Goal: Task Accomplishment & Management: Manage account settings

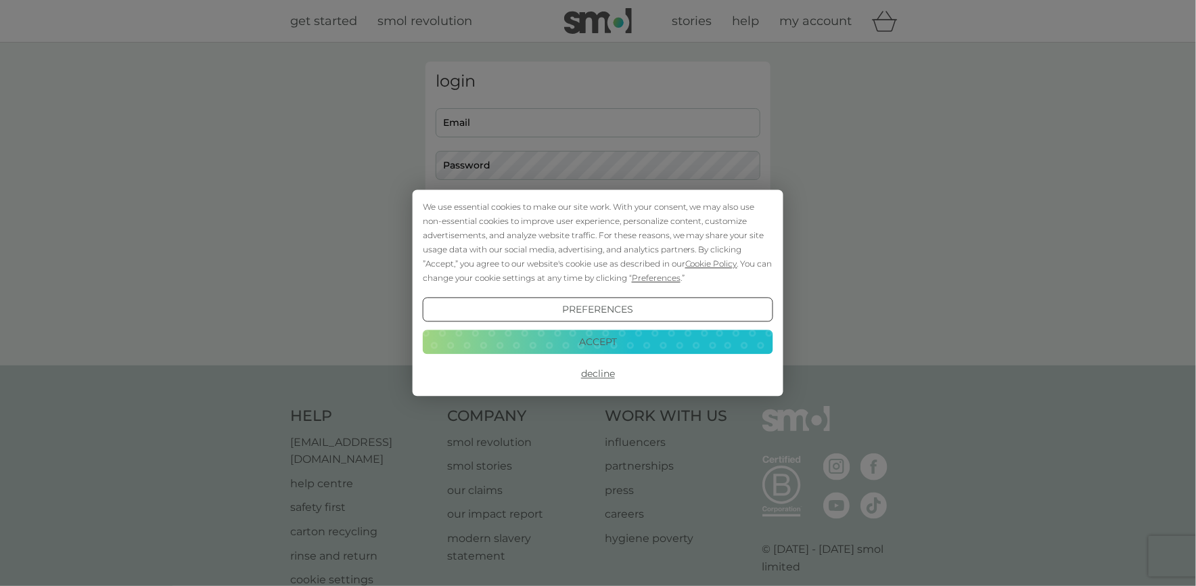
click at [612, 344] on button "Accept" at bounding box center [598, 341] width 350 height 24
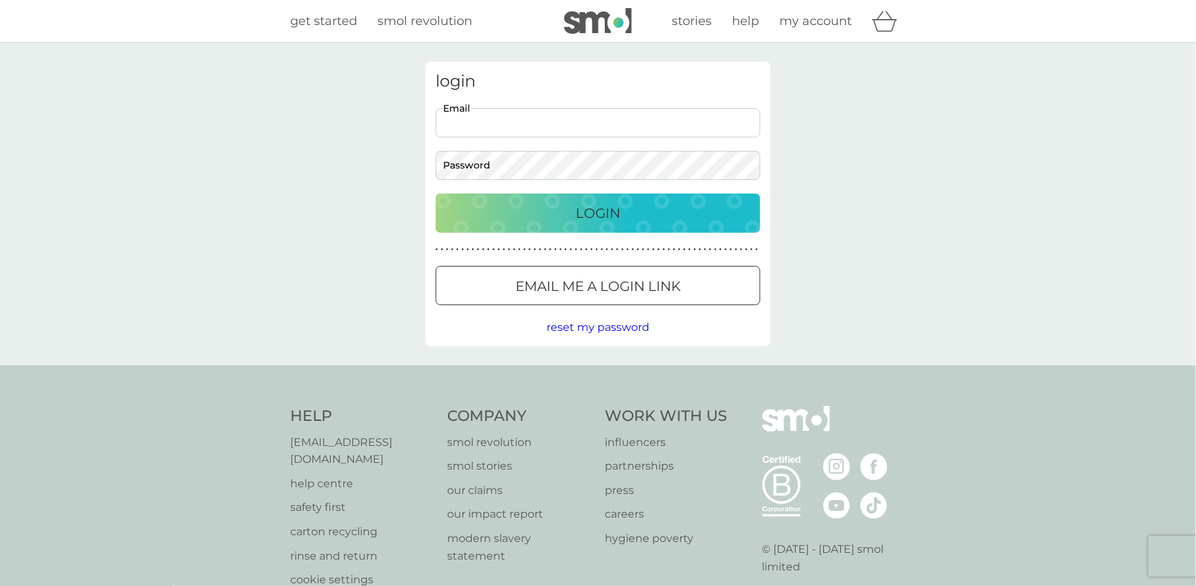
click at [502, 114] on input "Email" at bounding box center [598, 122] width 325 height 29
type input "nickyreyno@hotmail.co.uk"
click at [436, 193] on button "Login" at bounding box center [598, 212] width 325 height 39
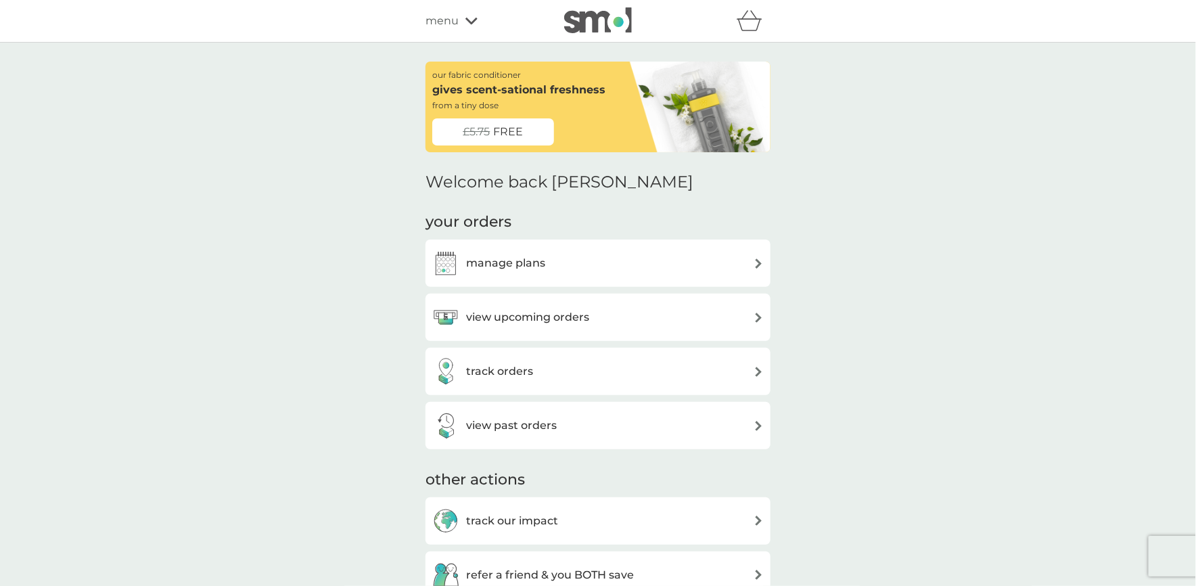
click at [692, 319] on div "view upcoming orders" at bounding box center [597, 317] width 331 height 27
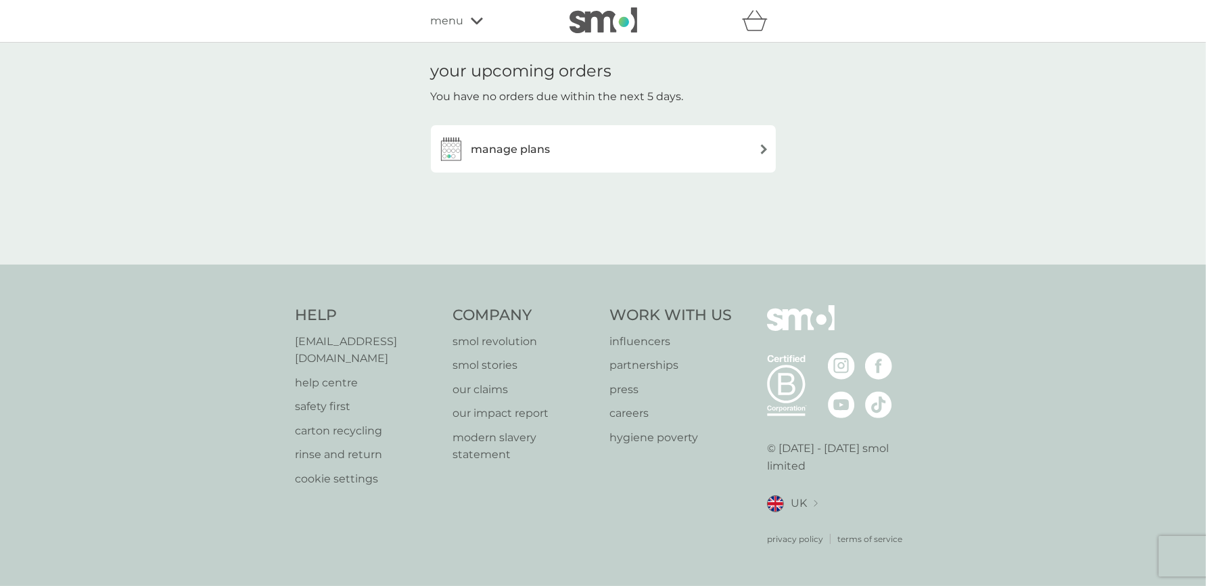
click at [762, 149] on img at bounding box center [764, 149] width 10 height 10
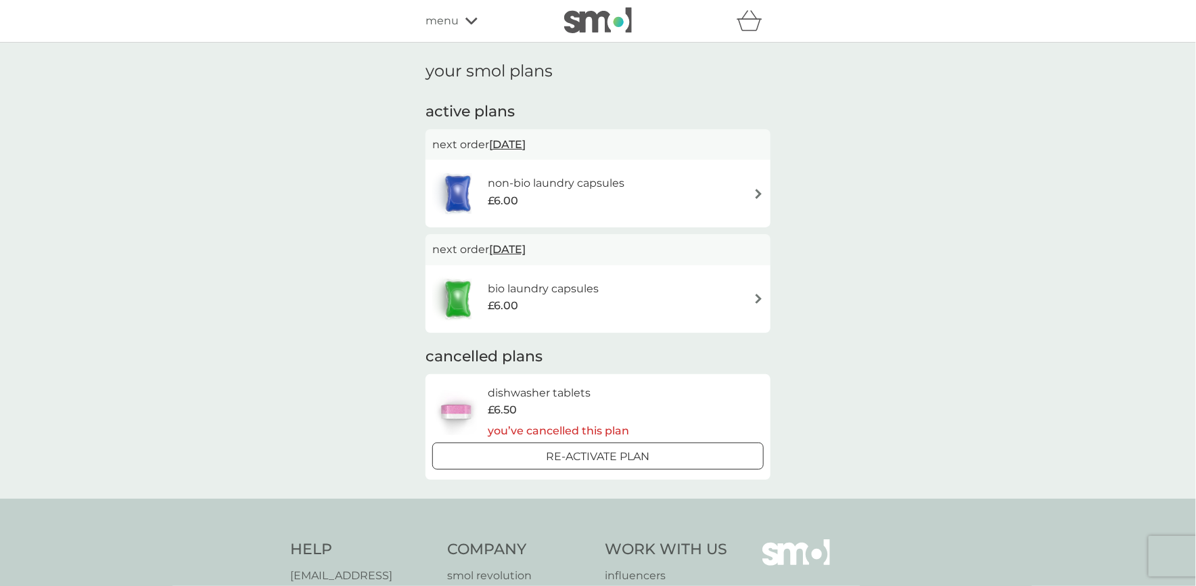
click at [758, 298] on img at bounding box center [758, 299] width 10 height 10
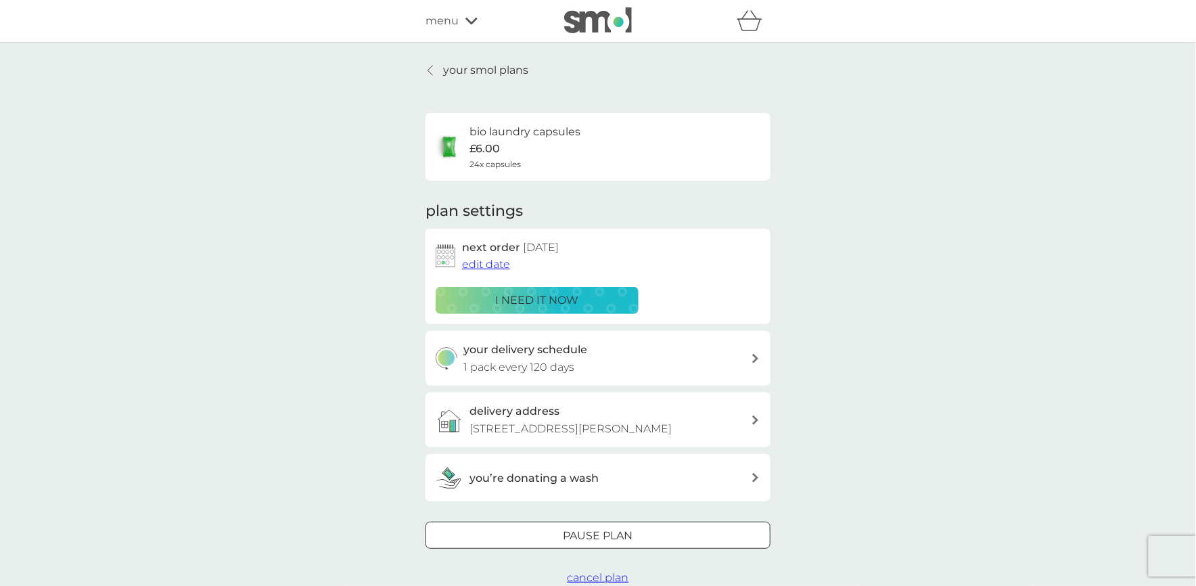
click at [907, 362] on div "your smol plans bio laundry capsules £6.00 24x capsules plan settings next orde…" at bounding box center [598, 324] width 1196 height 563
click at [653, 128] on div "bio laundry capsules £6.00 24x capsules" at bounding box center [598, 146] width 325 height 47
click at [429, 71] on icon at bounding box center [429, 70] width 5 height 11
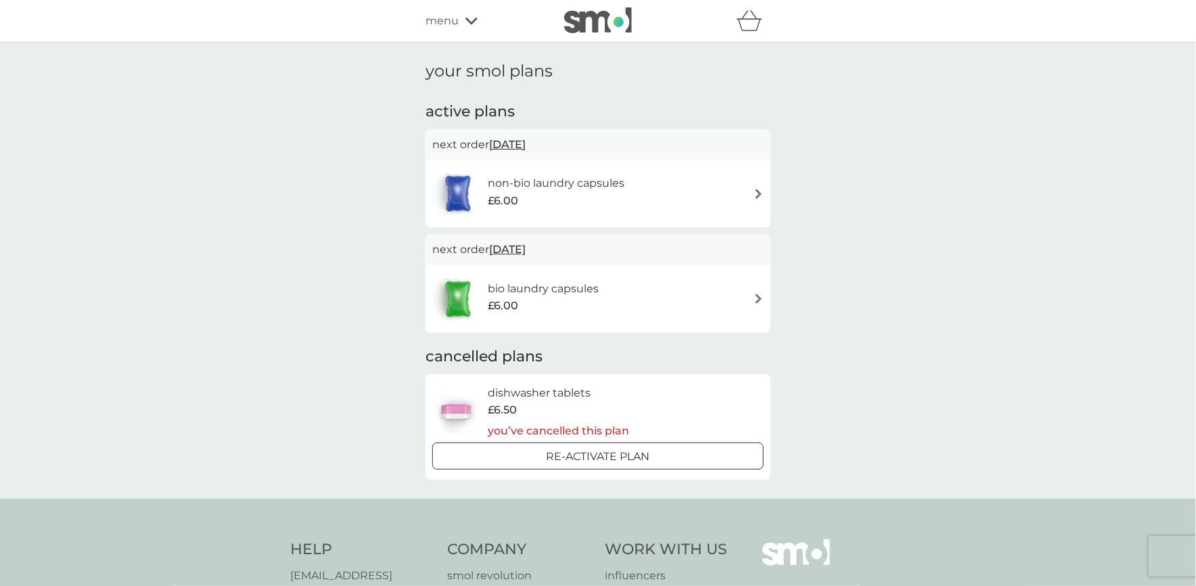
click at [760, 193] on img at bounding box center [758, 194] width 10 height 10
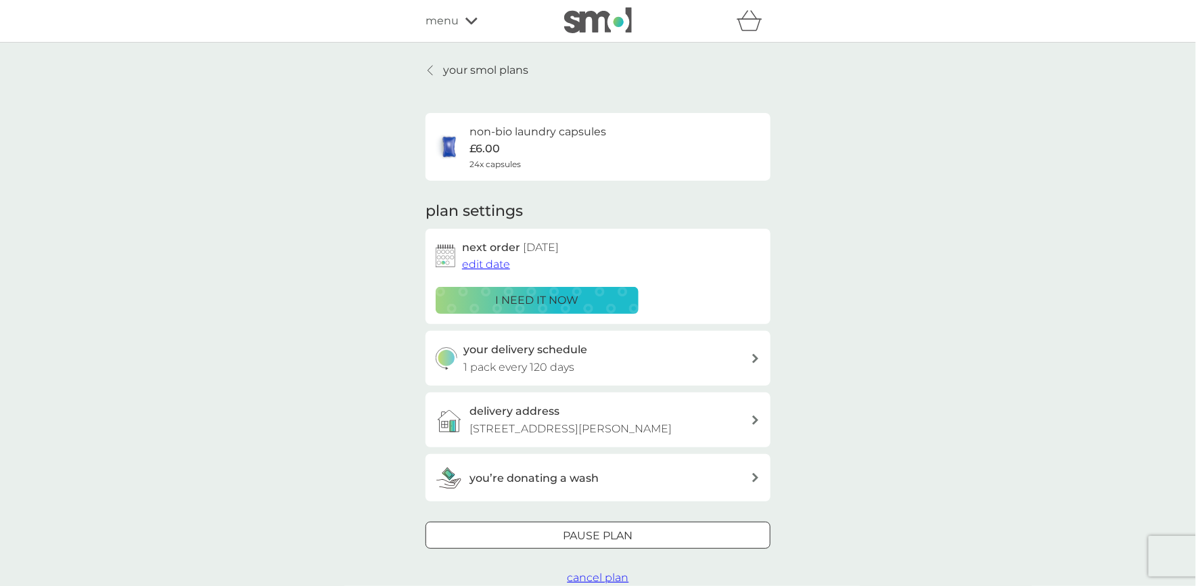
click at [584, 135] on h6 "non-bio laundry capsules" at bounding box center [537, 132] width 137 height 18
click at [753, 358] on icon at bounding box center [755, 358] width 7 height 9
select select "119"
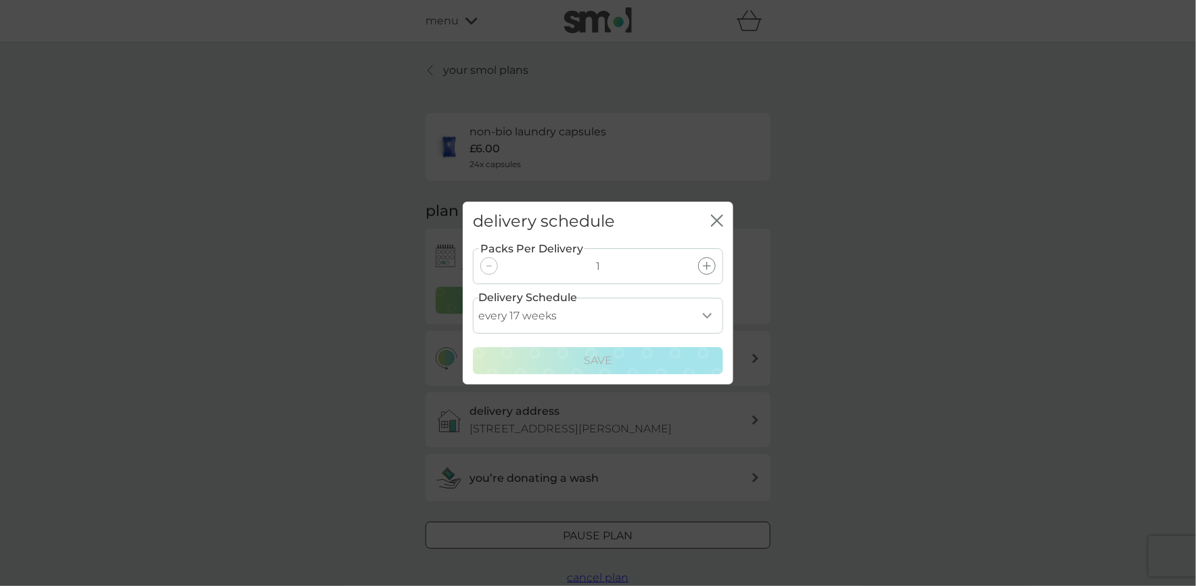
click at [701, 317] on select "every 1 week every 2 weeks every 3 weeks every 4 weeks every 5 weeks every 6 we…" at bounding box center [598, 316] width 250 height 36
click at [960, 305] on div "delivery schedule close Packs Per Delivery 1 Delivery Schedule every 1 week eve…" at bounding box center [598, 293] width 1196 height 586
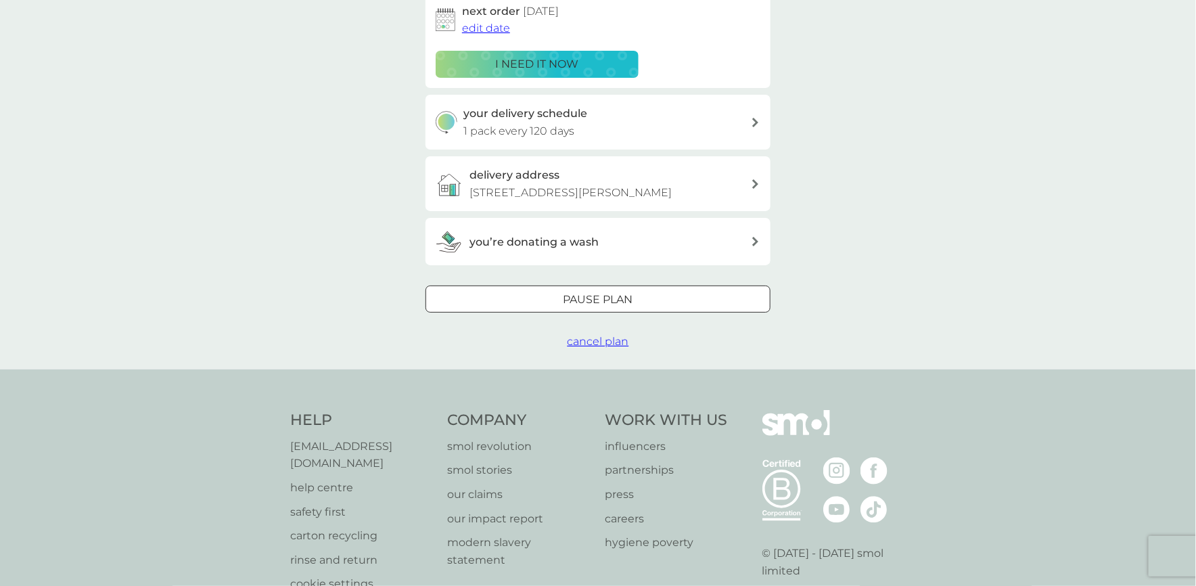
scroll to position [271, 0]
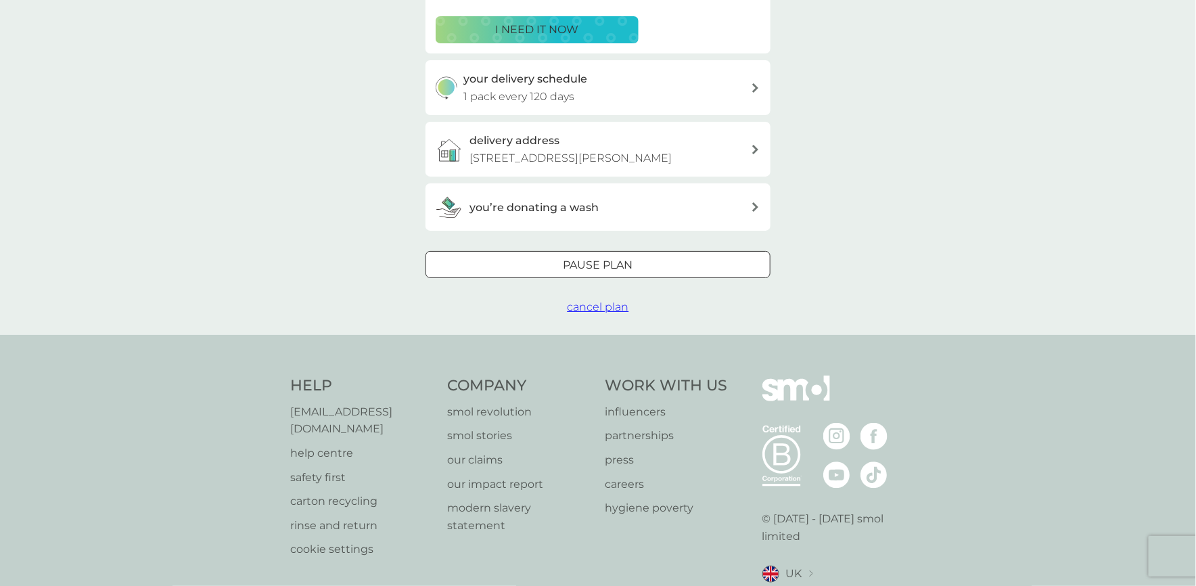
click at [603, 307] on span "cancel plan" at bounding box center [598, 306] width 62 height 13
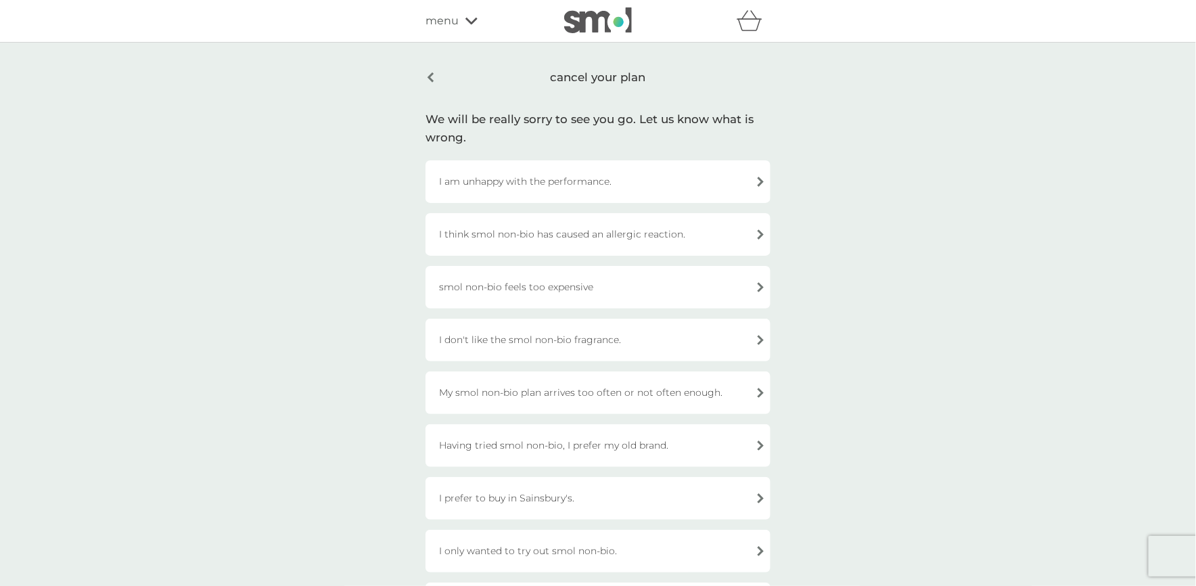
click at [760, 292] on div "smol non-bio feels too expensive" at bounding box center [597, 287] width 345 height 43
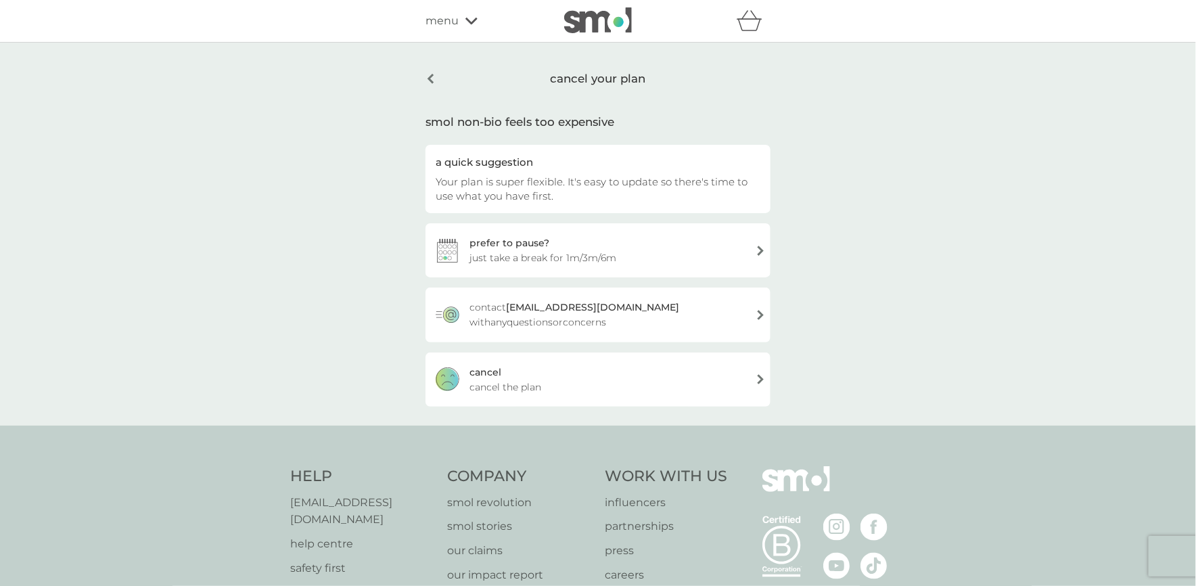
click at [516, 376] on div "[PERSON_NAME] the plan" at bounding box center [597, 379] width 345 height 54
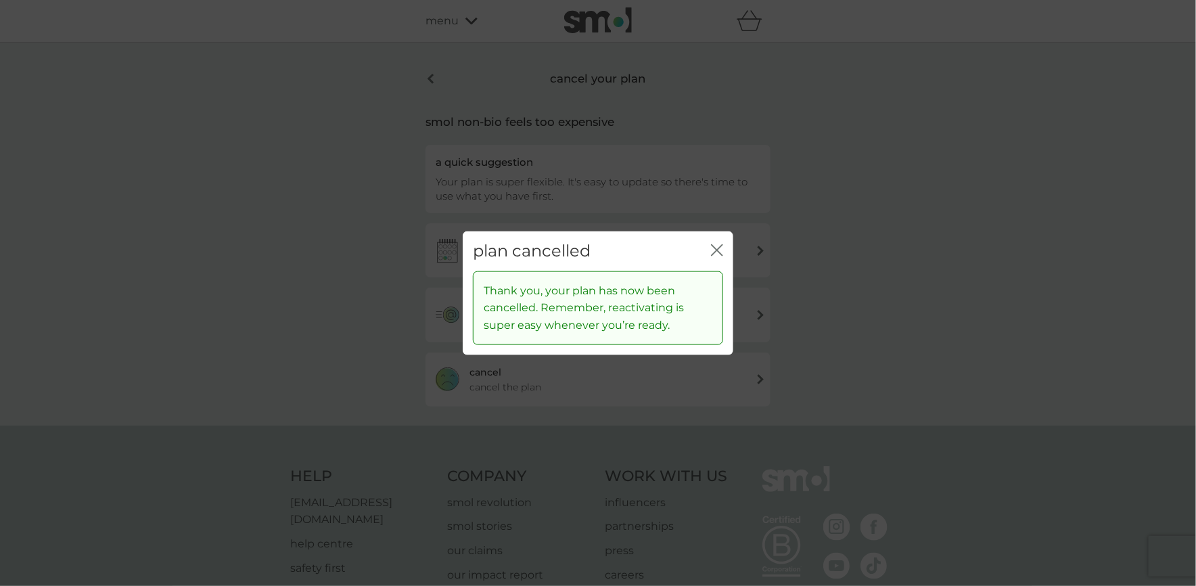
click at [722, 248] on icon "close" at bounding box center [717, 250] width 12 height 12
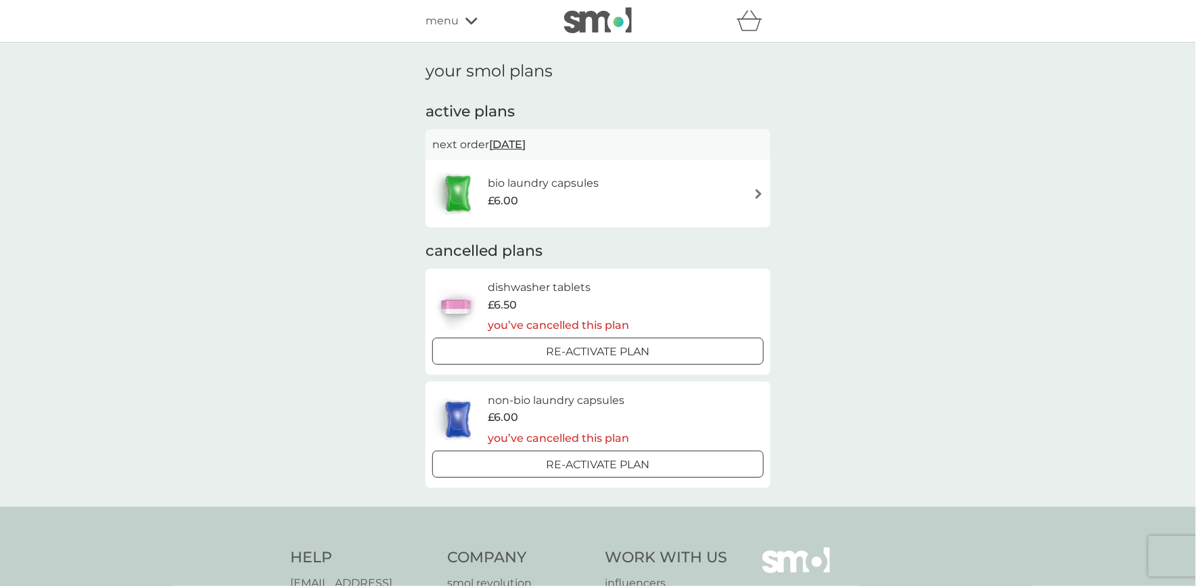
click at [755, 193] on img at bounding box center [758, 194] width 10 height 10
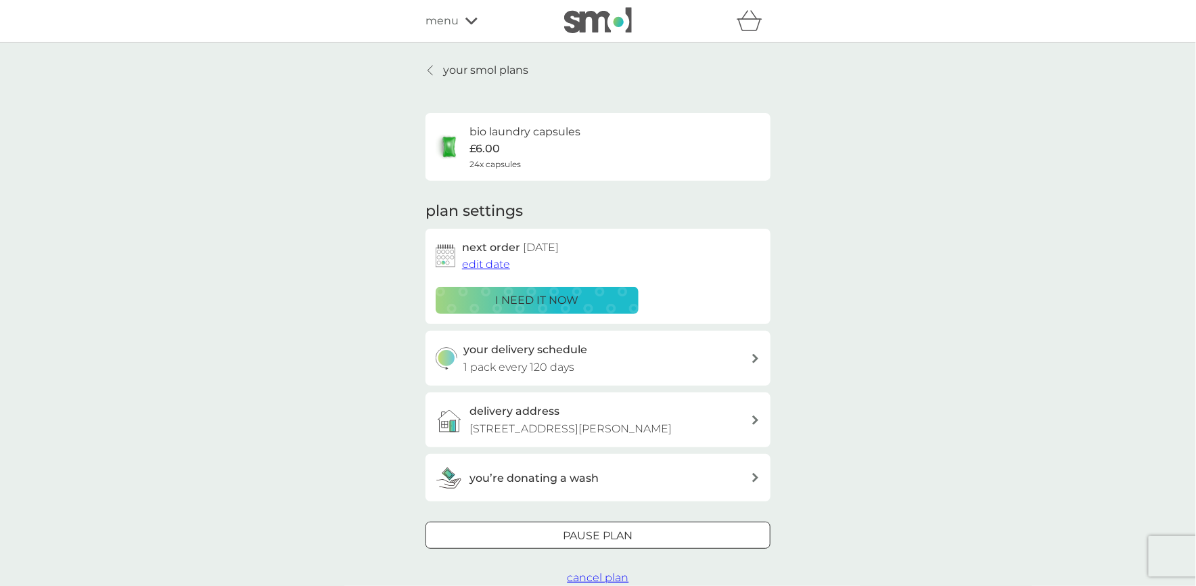
click at [494, 261] on span "edit date" at bounding box center [486, 264] width 48 height 13
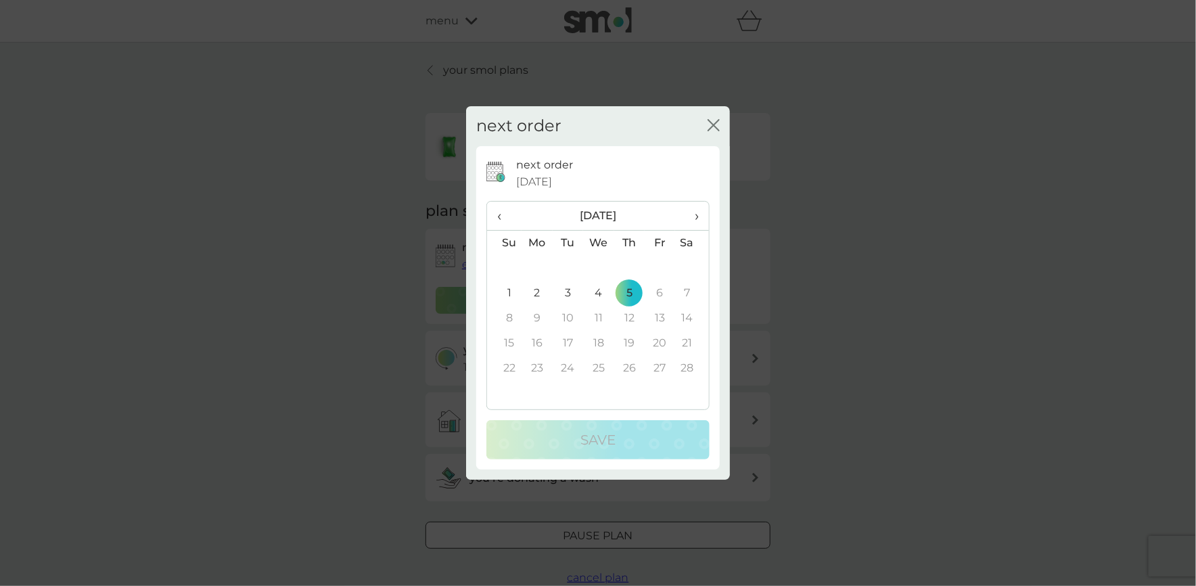
click at [714, 130] on icon "close" at bounding box center [713, 125] width 12 height 12
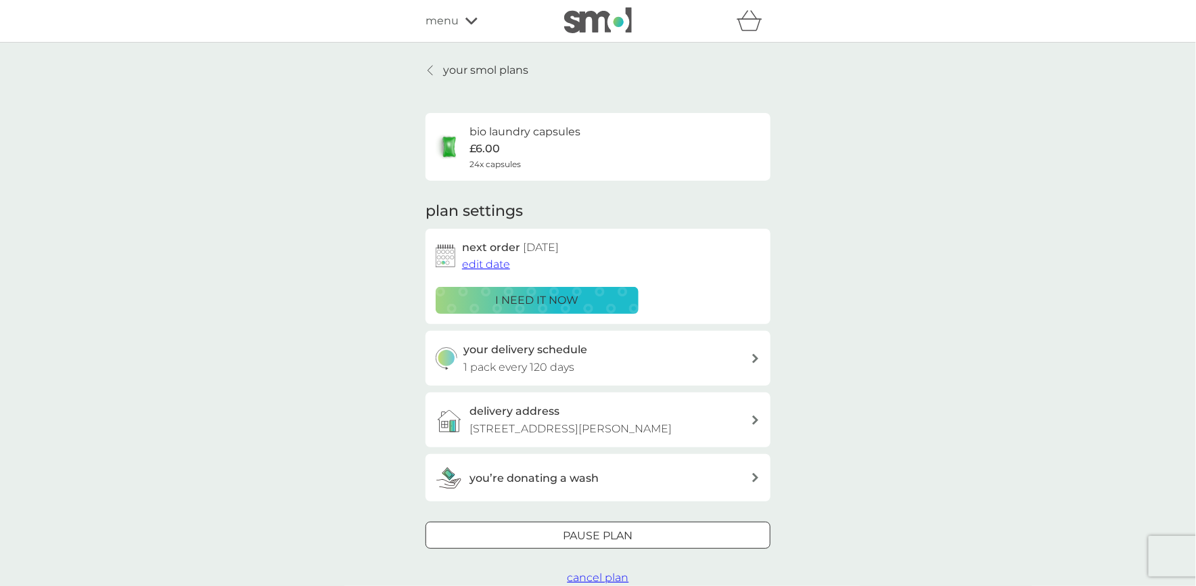
click at [756, 362] on icon at bounding box center [755, 358] width 7 height 9
select select "119"
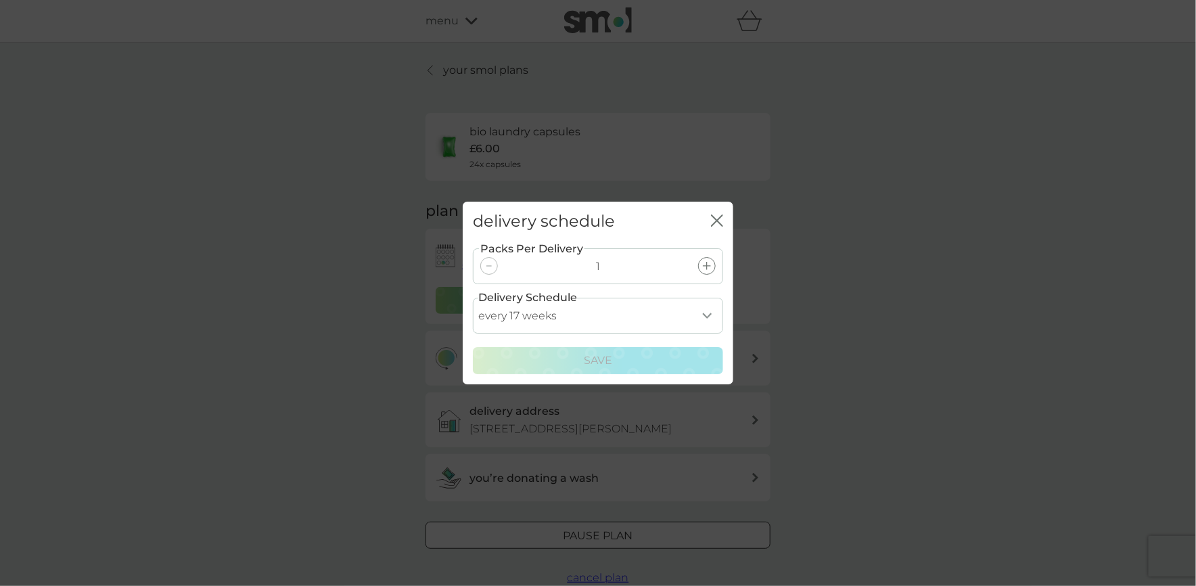
click at [708, 318] on select "every 1 week every 2 weeks every 3 weeks every 4 weeks every 5 weeks every 6 we…" at bounding box center [598, 316] width 250 height 36
click at [770, 335] on div "delivery schedule close Packs Per Delivery 1 Delivery Schedule every 1 week eve…" at bounding box center [598, 293] width 1196 height 586
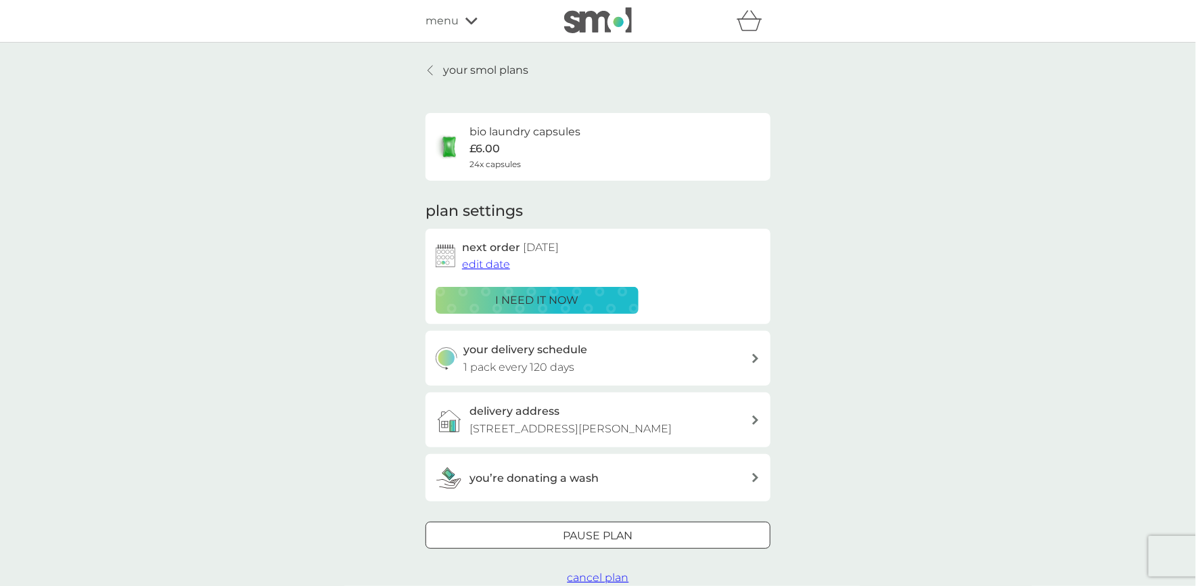
click at [500, 253] on h2 "next order [DATE]" at bounding box center [510, 248] width 97 height 18
click at [597, 577] on span "cancel plan" at bounding box center [598, 577] width 62 height 13
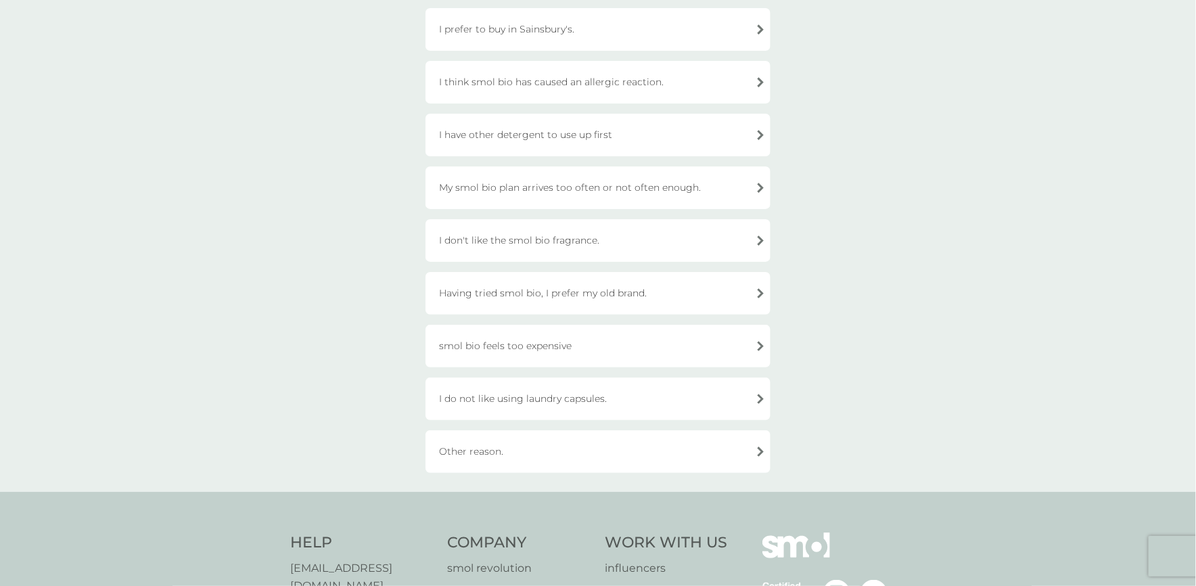
scroll to position [271, 0]
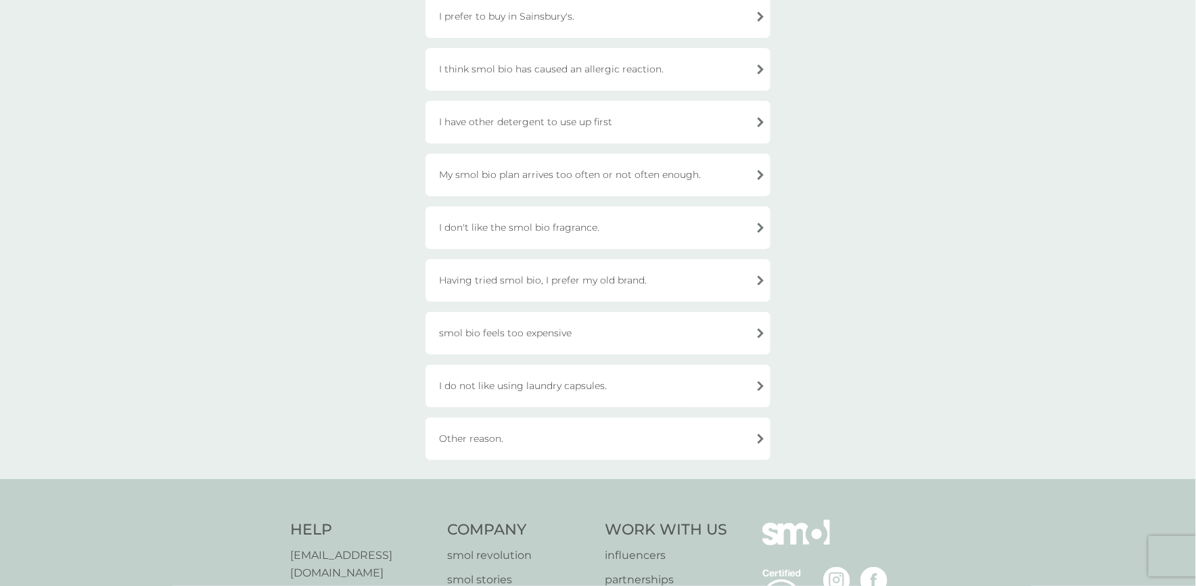
click at [764, 275] on div "Having tried smol bio, I prefer my old brand." at bounding box center [597, 280] width 345 height 43
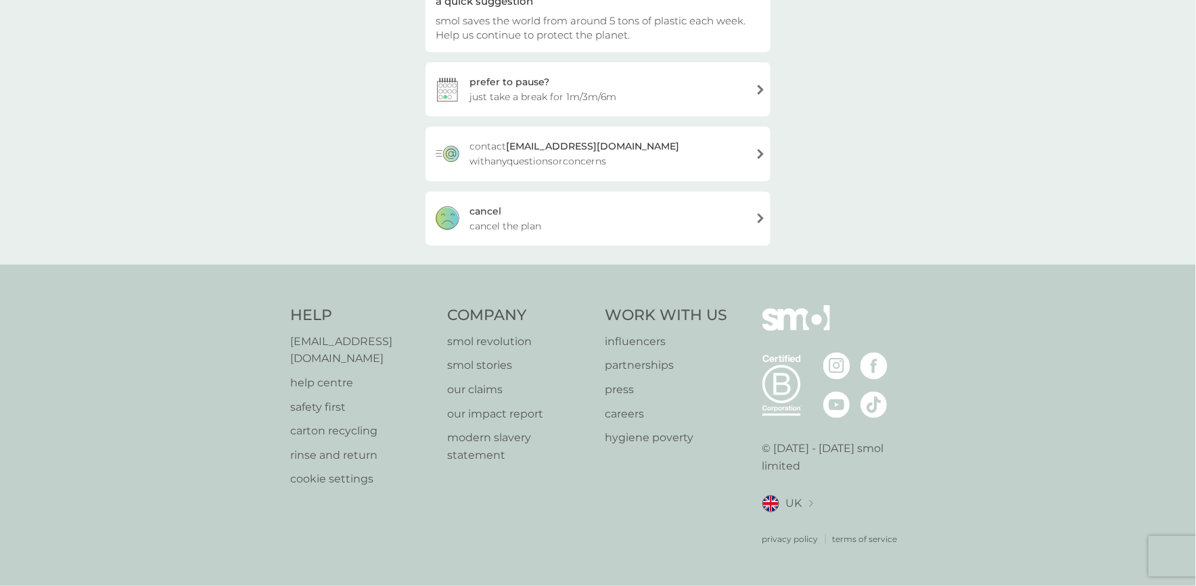
scroll to position [143, 0]
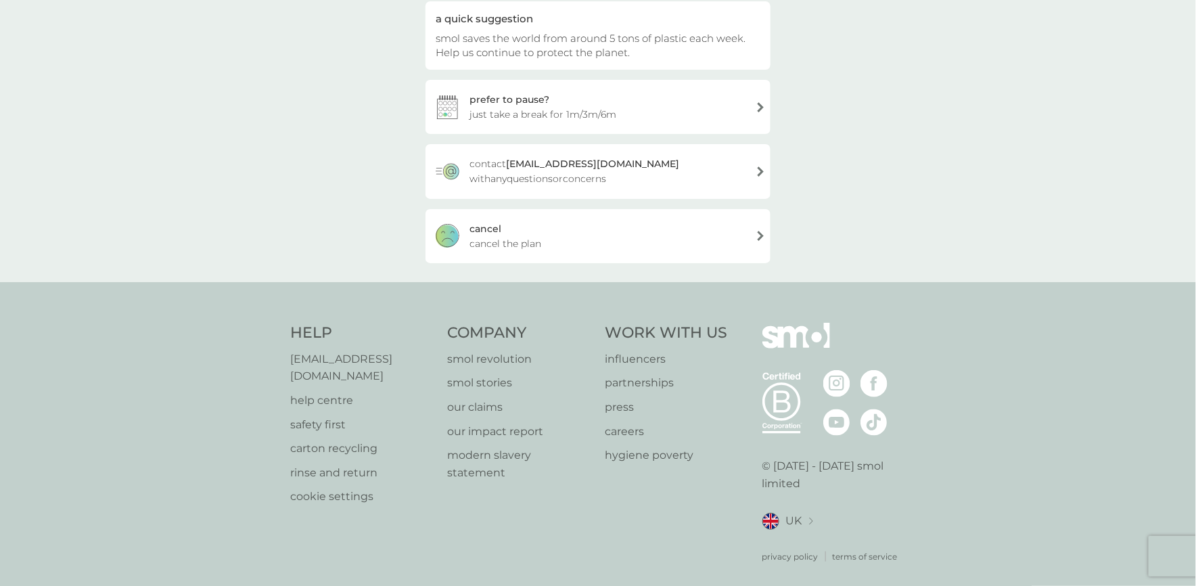
click at [732, 237] on div "[PERSON_NAME] the plan" at bounding box center [597, 236] width 345 height 54
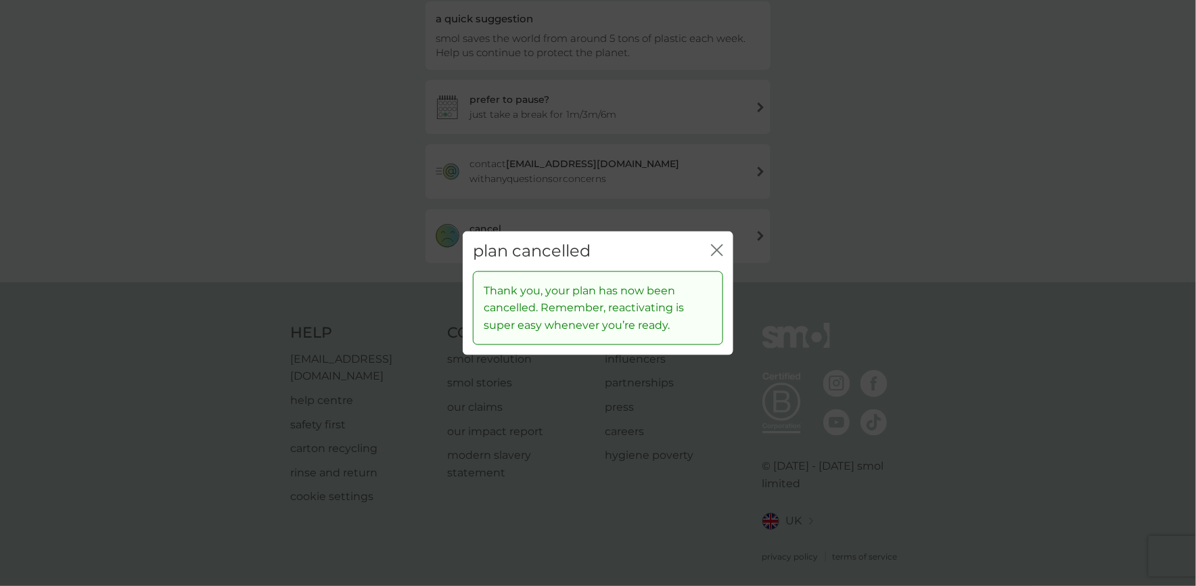
drag, startPoint x: 719, startPoint y: 252, endPoint x: 770, endPoint y: 244, distance: 51.9
click at [717, 252] on icon "close" at bounding box center [717, 250] width 12 height 12
